Goal: Information Seeking & Learning: Learn about a topic

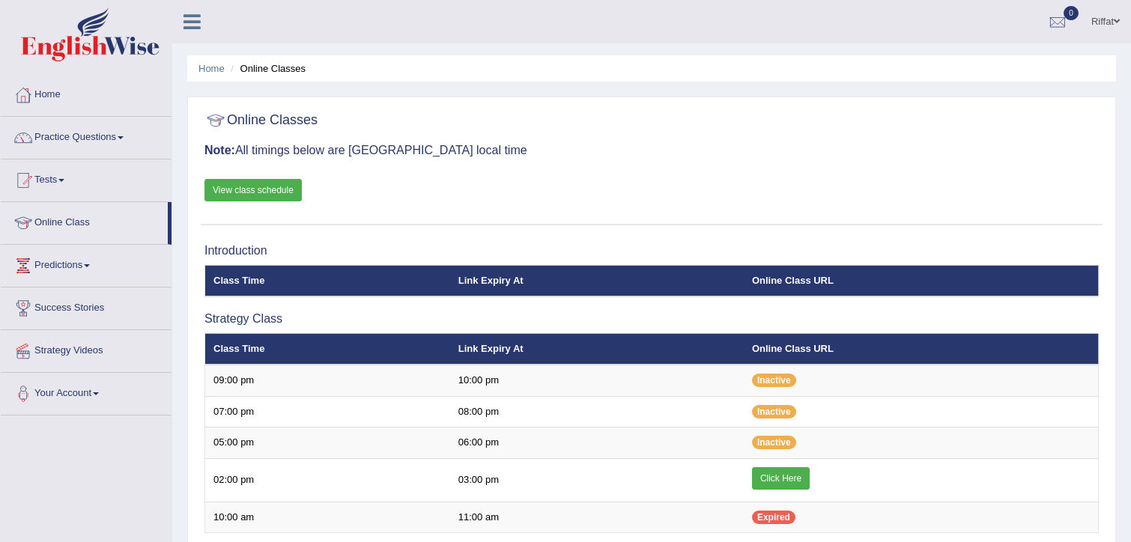
scroll to position [168, 0]
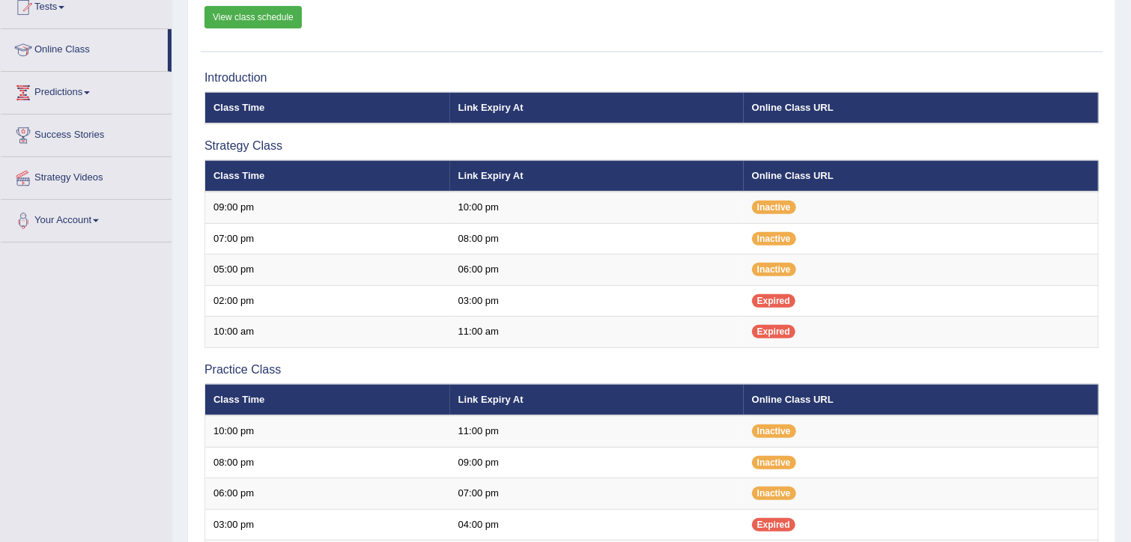
click at [269, 17] on link "View class schedule" at bounding box center [253, 17] width 97 height 22
